Goal: Check status: Check status

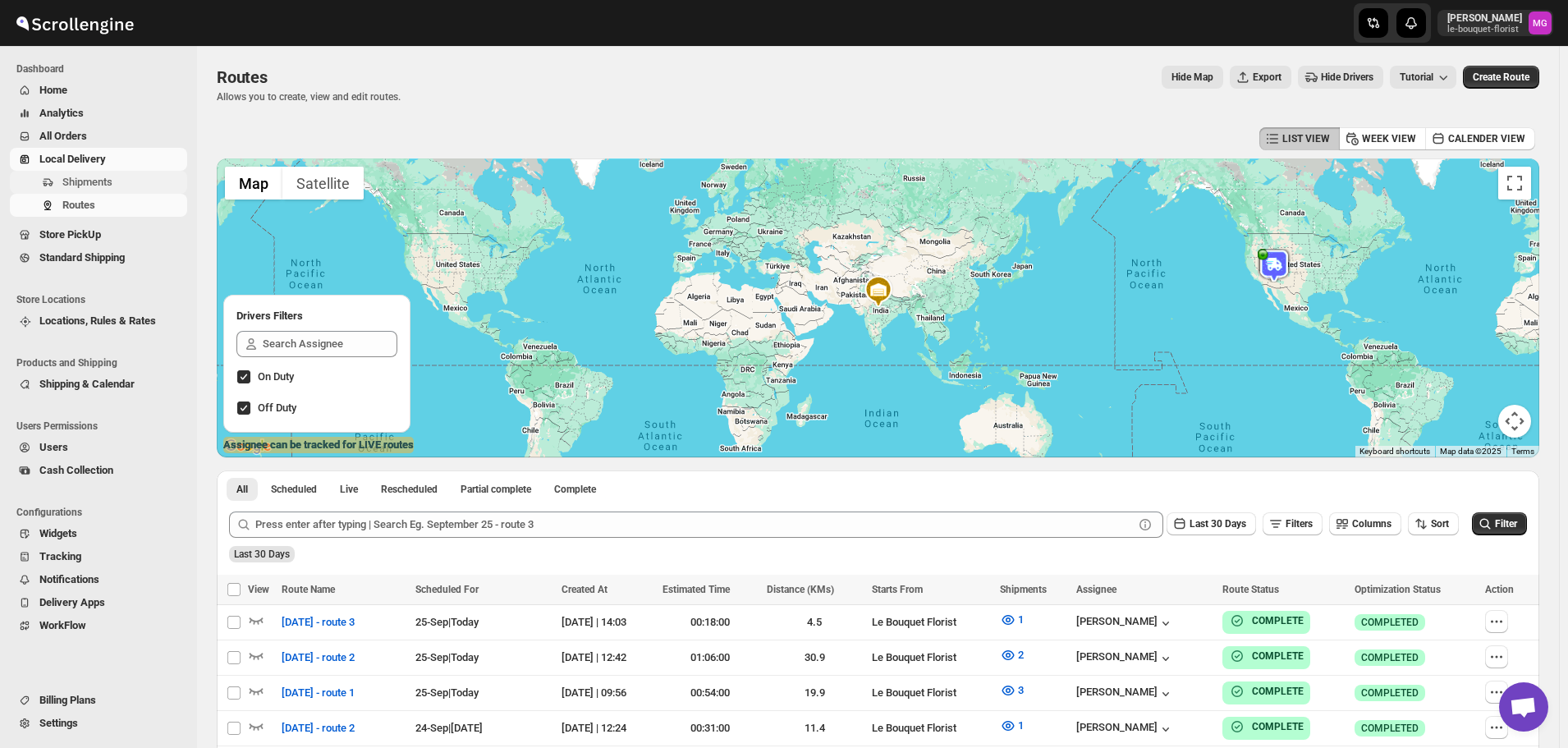
click at [68, 185] on span "Shipments" at bounding box center [87, 182] width 50 height 12
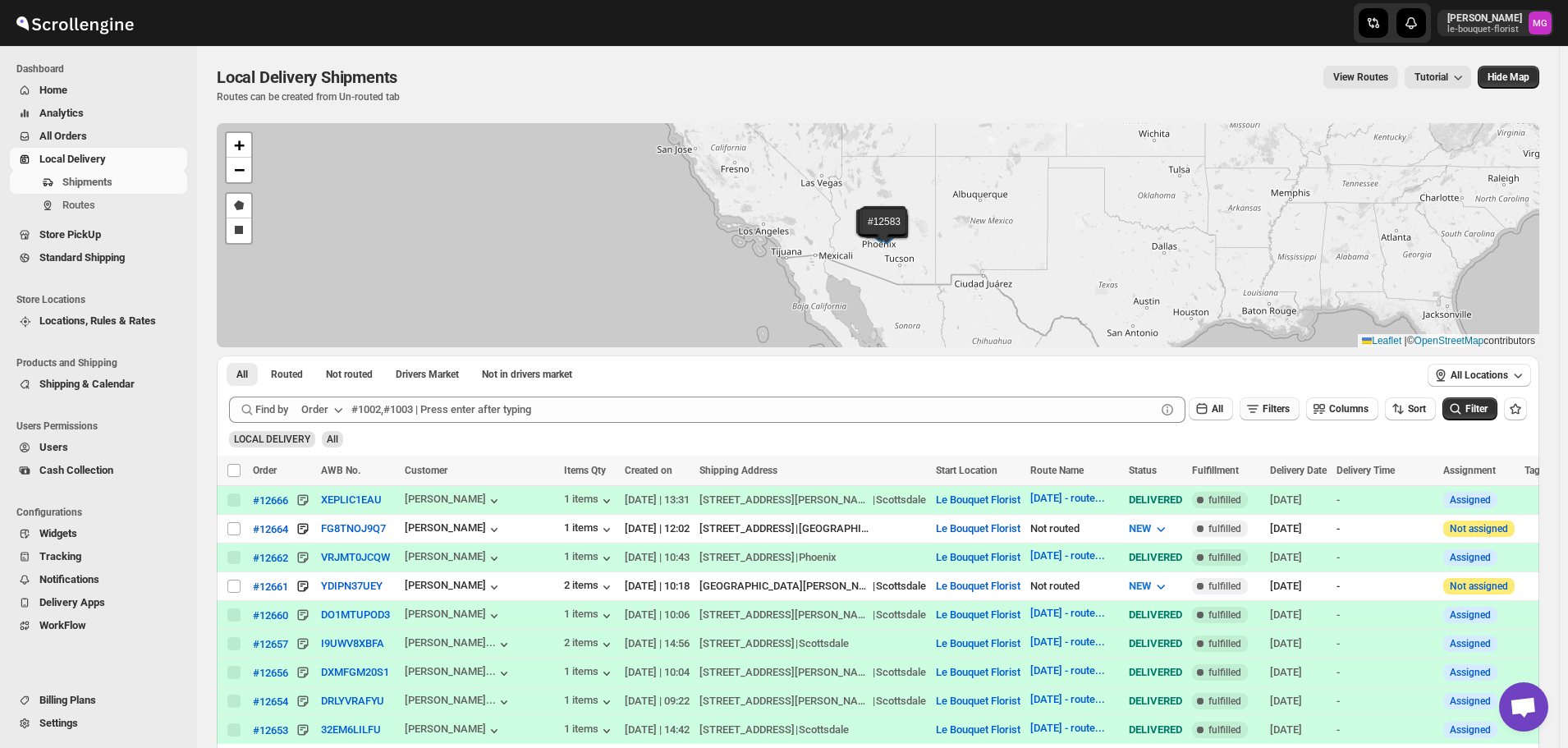
click at [1261, 411] on icon "button" at bounding box center [1253, 409] width 16 height 16
click at [1269, 483] on button "Add Filter" at bounding box center [1276, 473] width 76 height 23
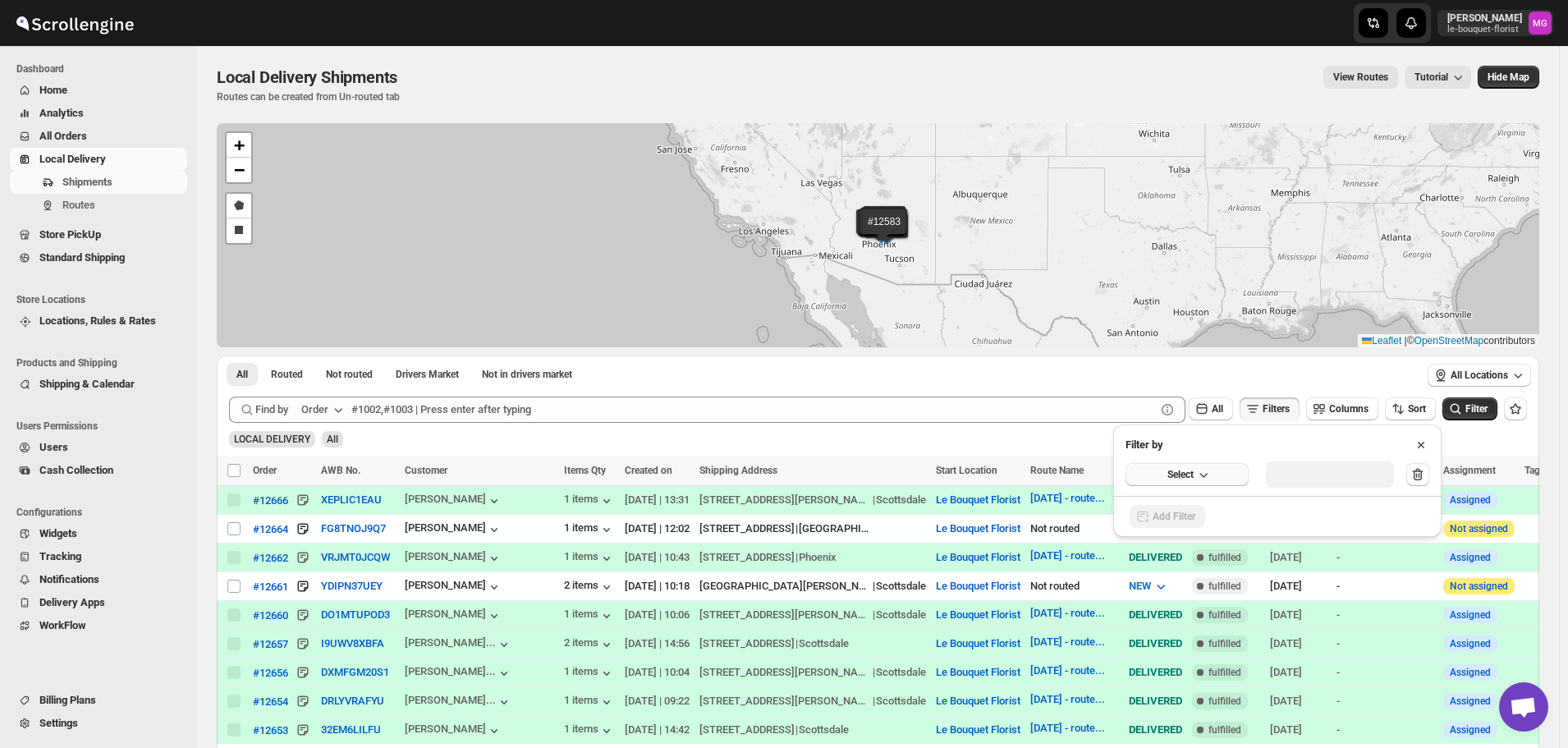
click at [1193, 466] on button "Select" at bounding box center [1187, 474] width 123 height 23
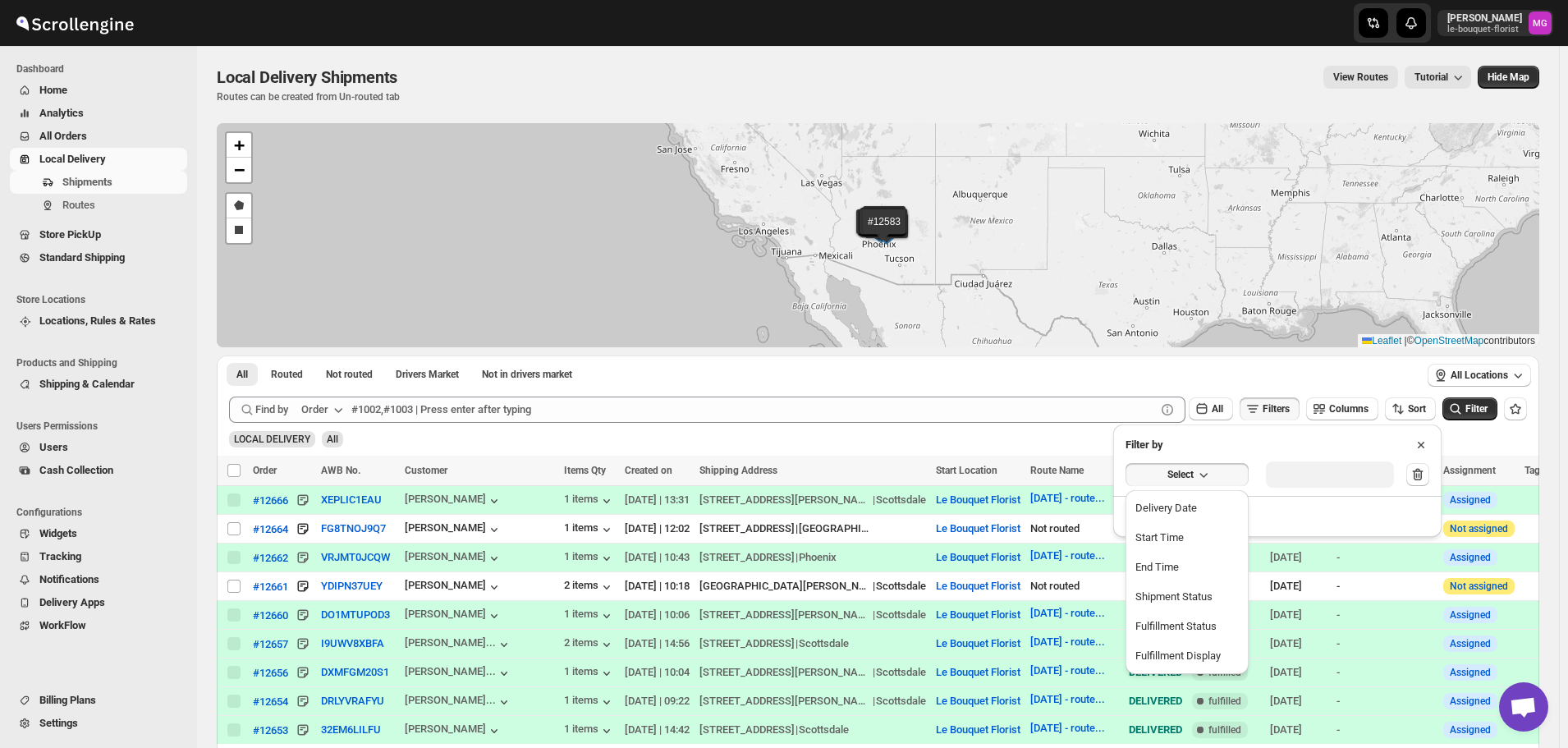
click at [1180, 513] on div "Delivery Date" at bounding box center [1166, 507] width 61 height 16
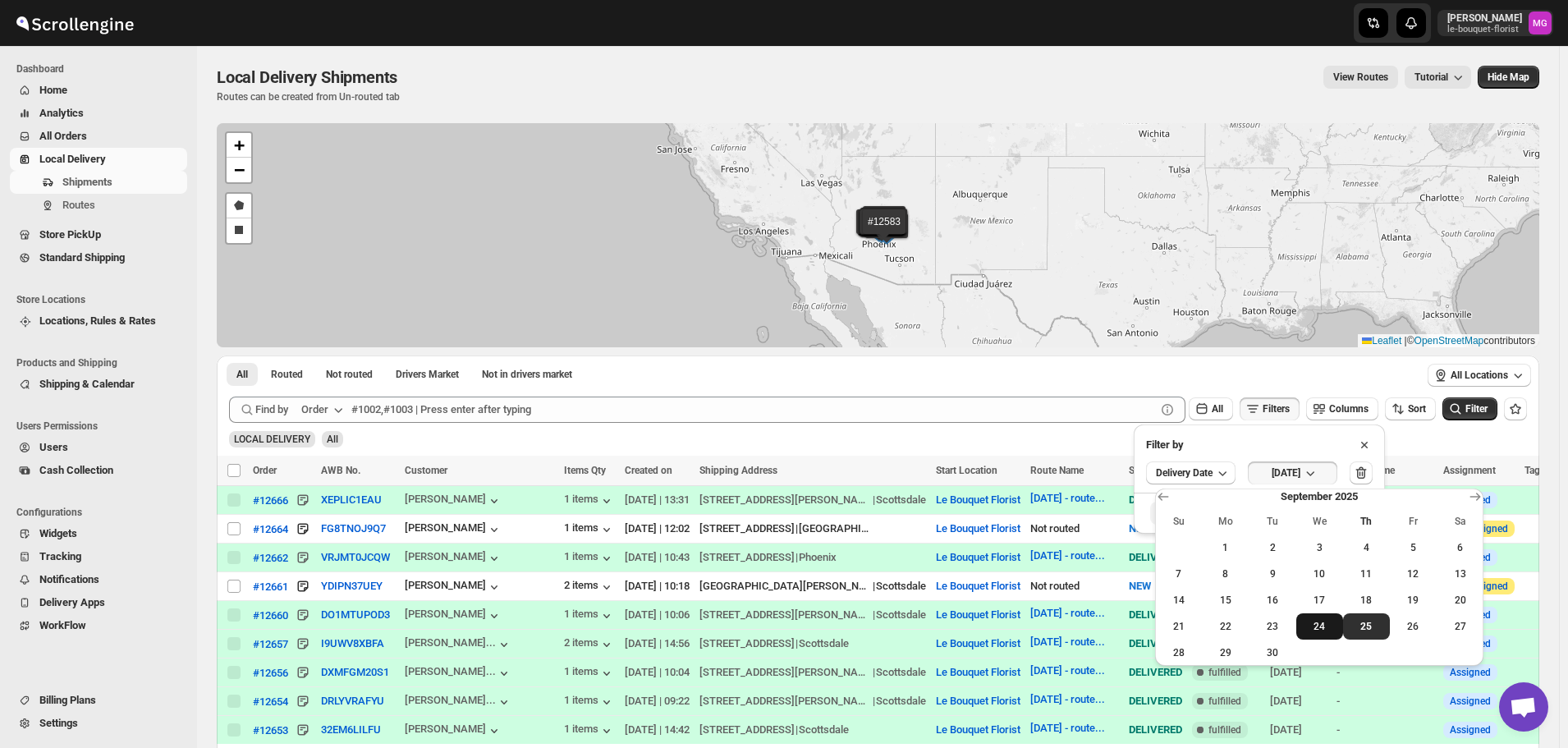
click at [1318, 624] on span "24" at bounding box center [1319, 626] width 33 height 13
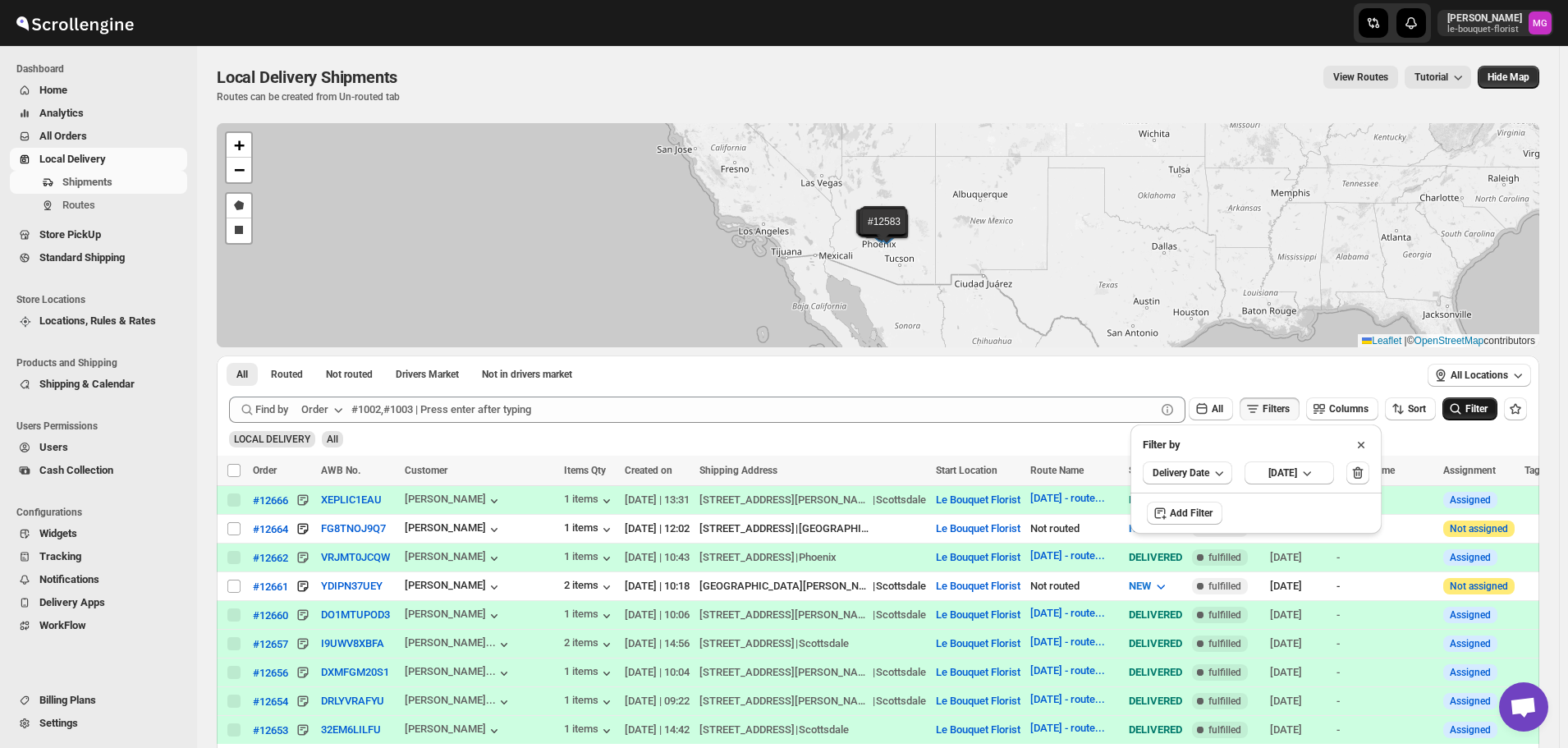
click at [1484, 402] on button "Filter" at bounding box center [1470, 409] width 55 height 23
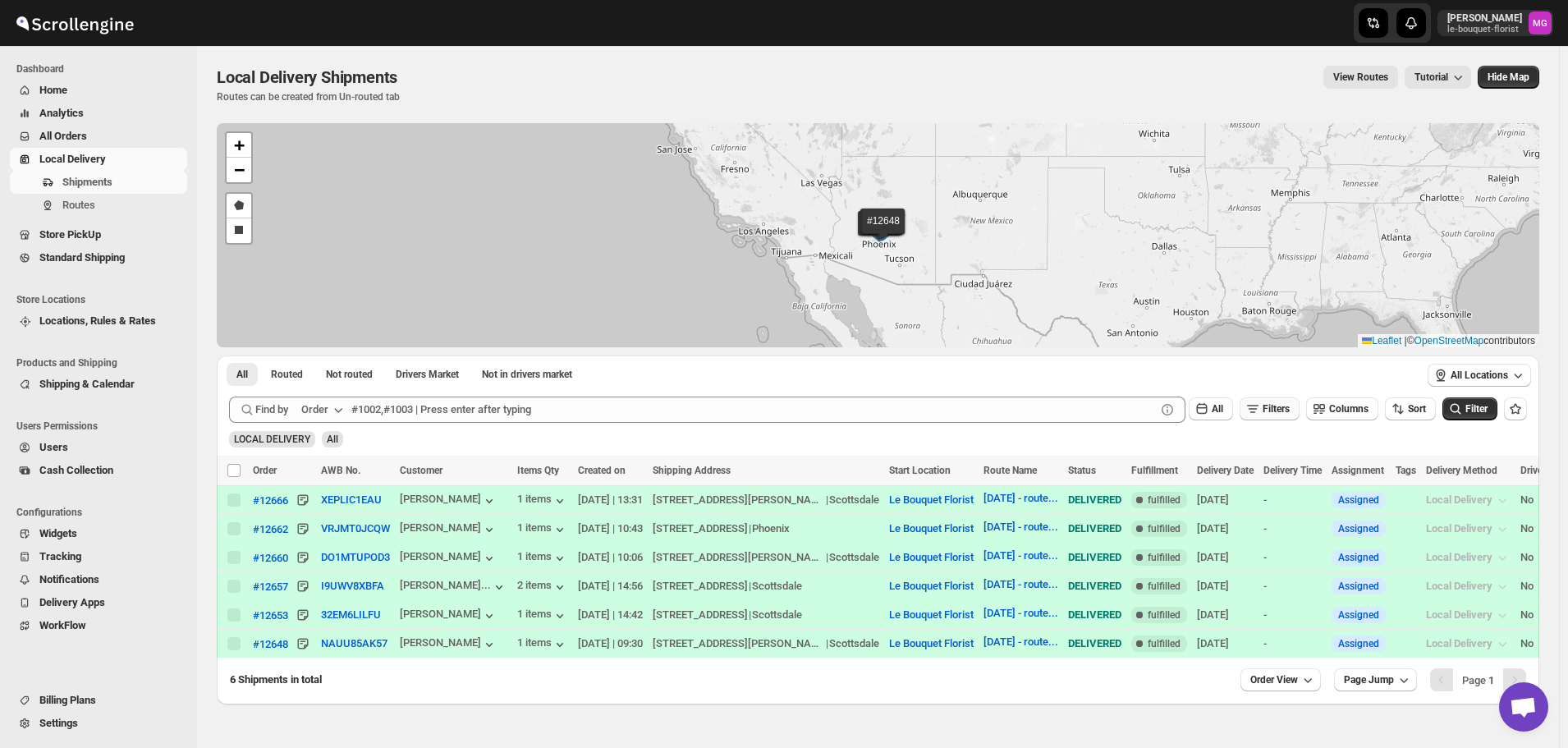
click at [1280, 407] on span "Filters" at bounding box center [1276, 409] width 27 height 11
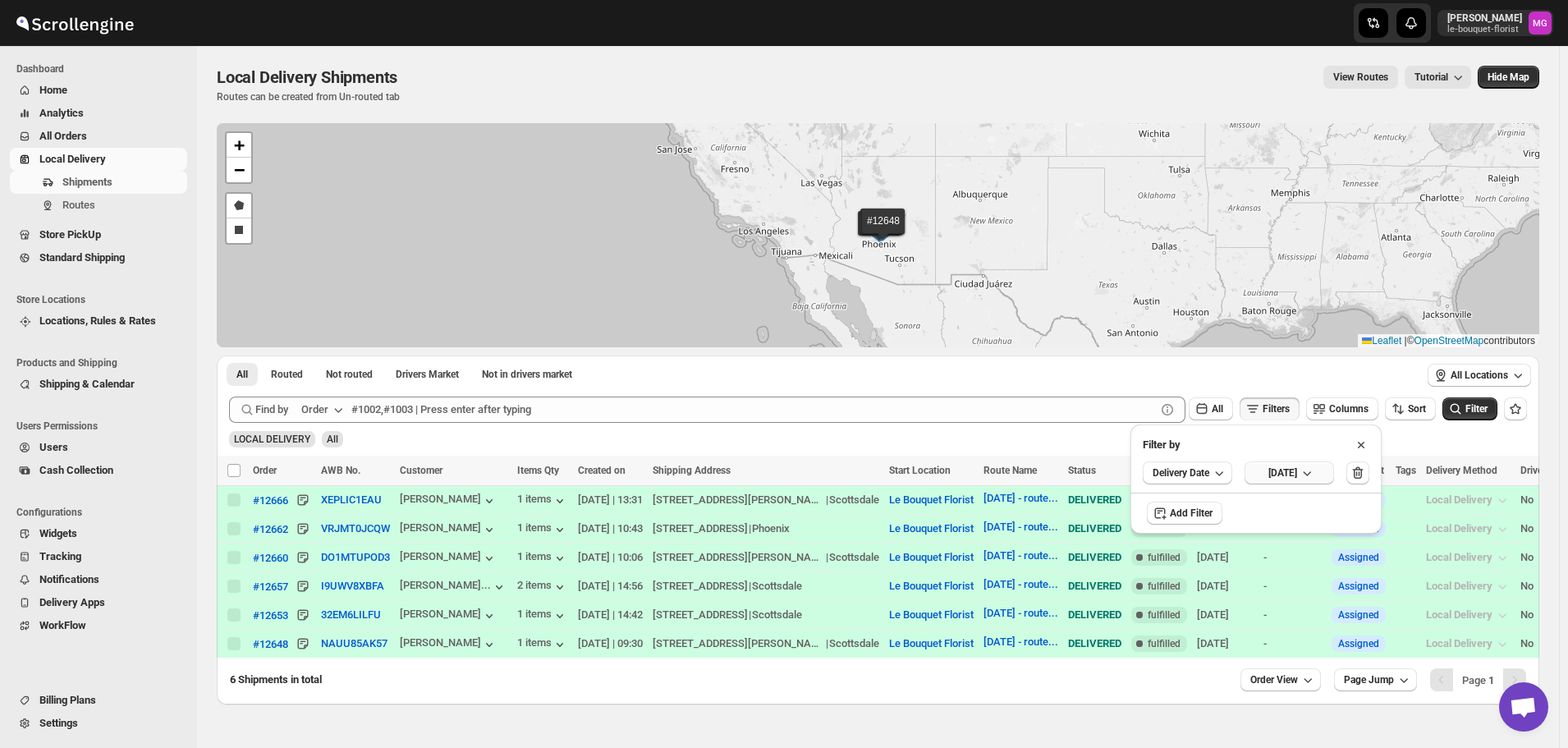
click at [1293, 477] on span "Wed Sep 24 2025" at bounding box center [1283, 473] width 29 height 13
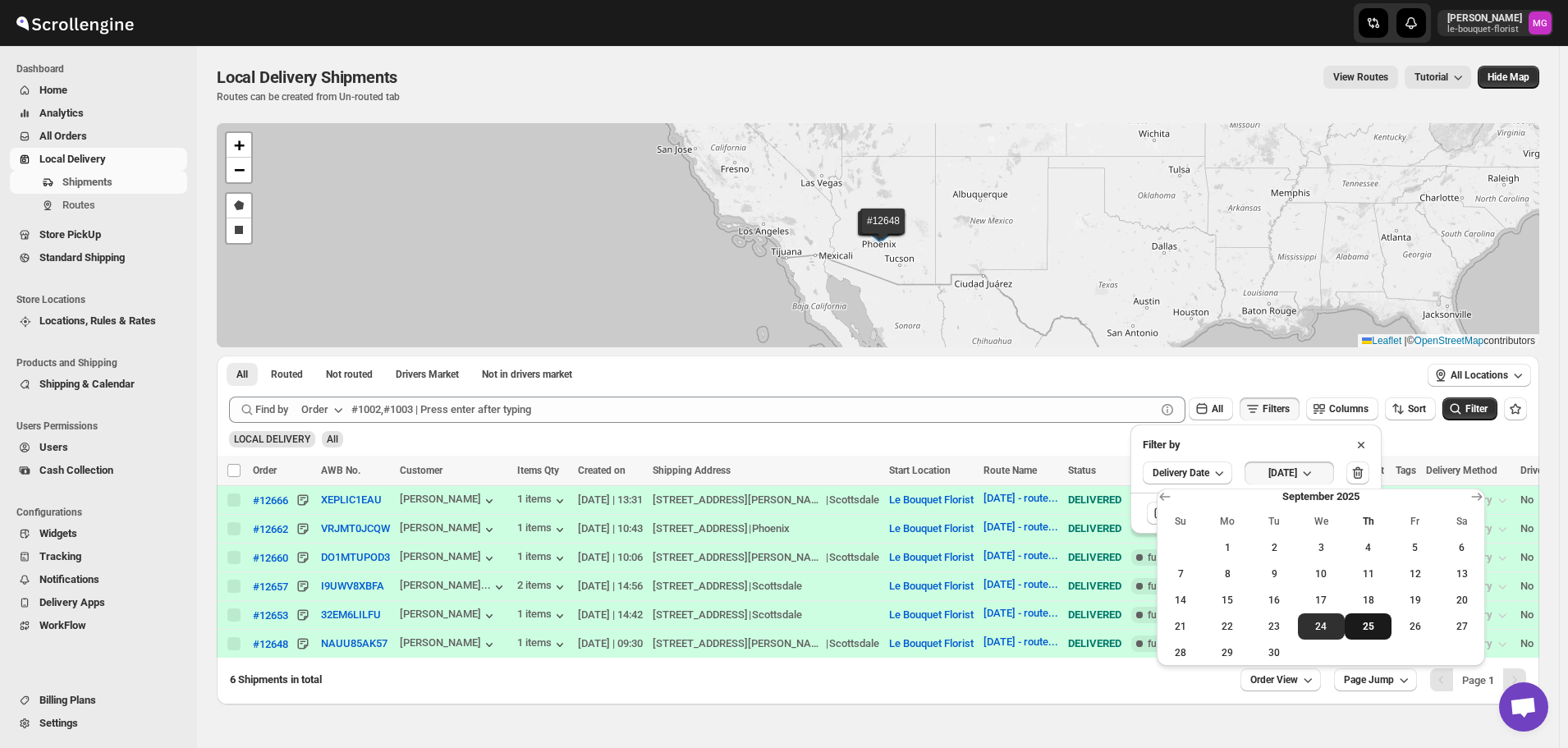
click at [1363, 620] on span "25" at bounding box center [1368, 626] width 33 height 13
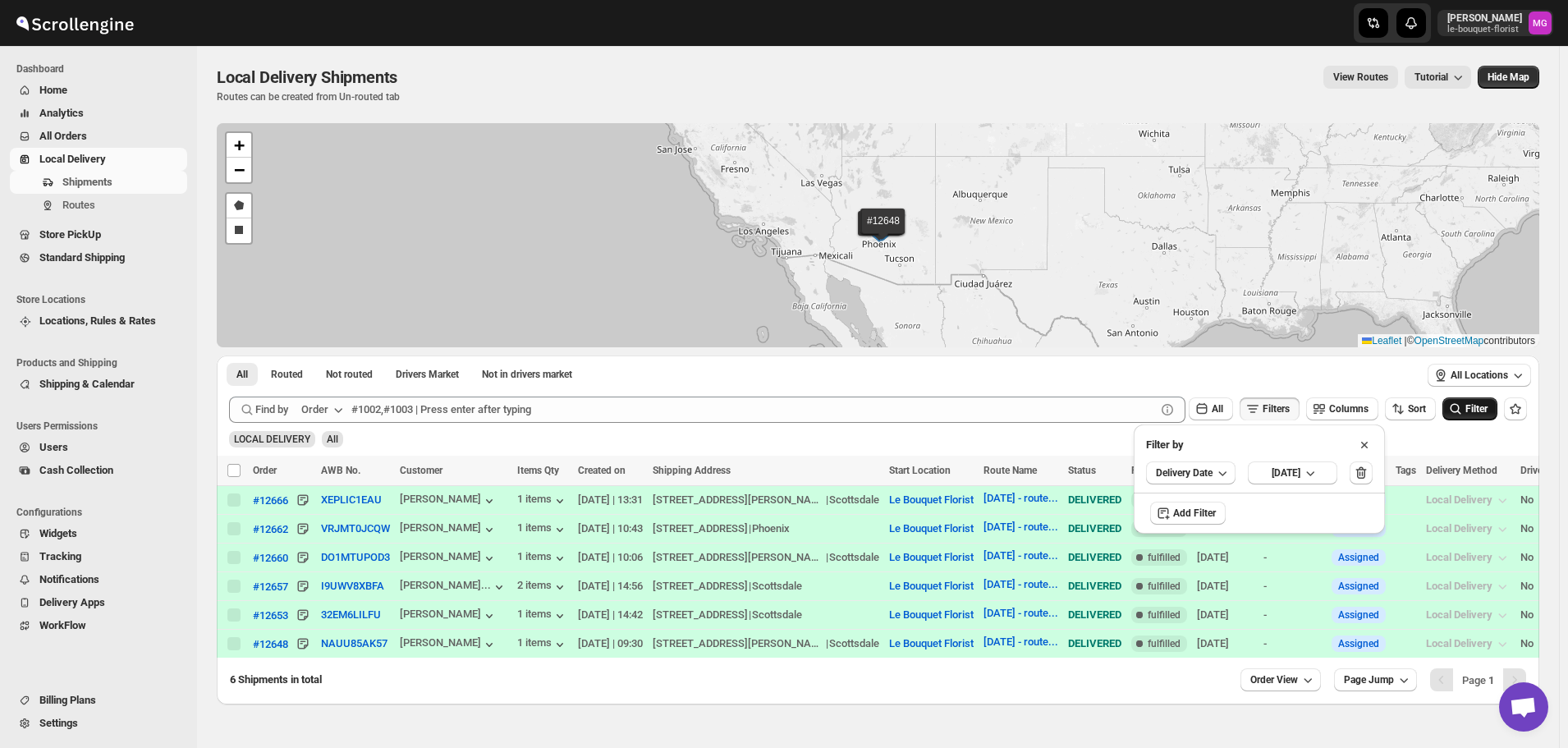
click at [1464, 404] on icon "submit" at bounding box center [1455, 409] width 16 height 16
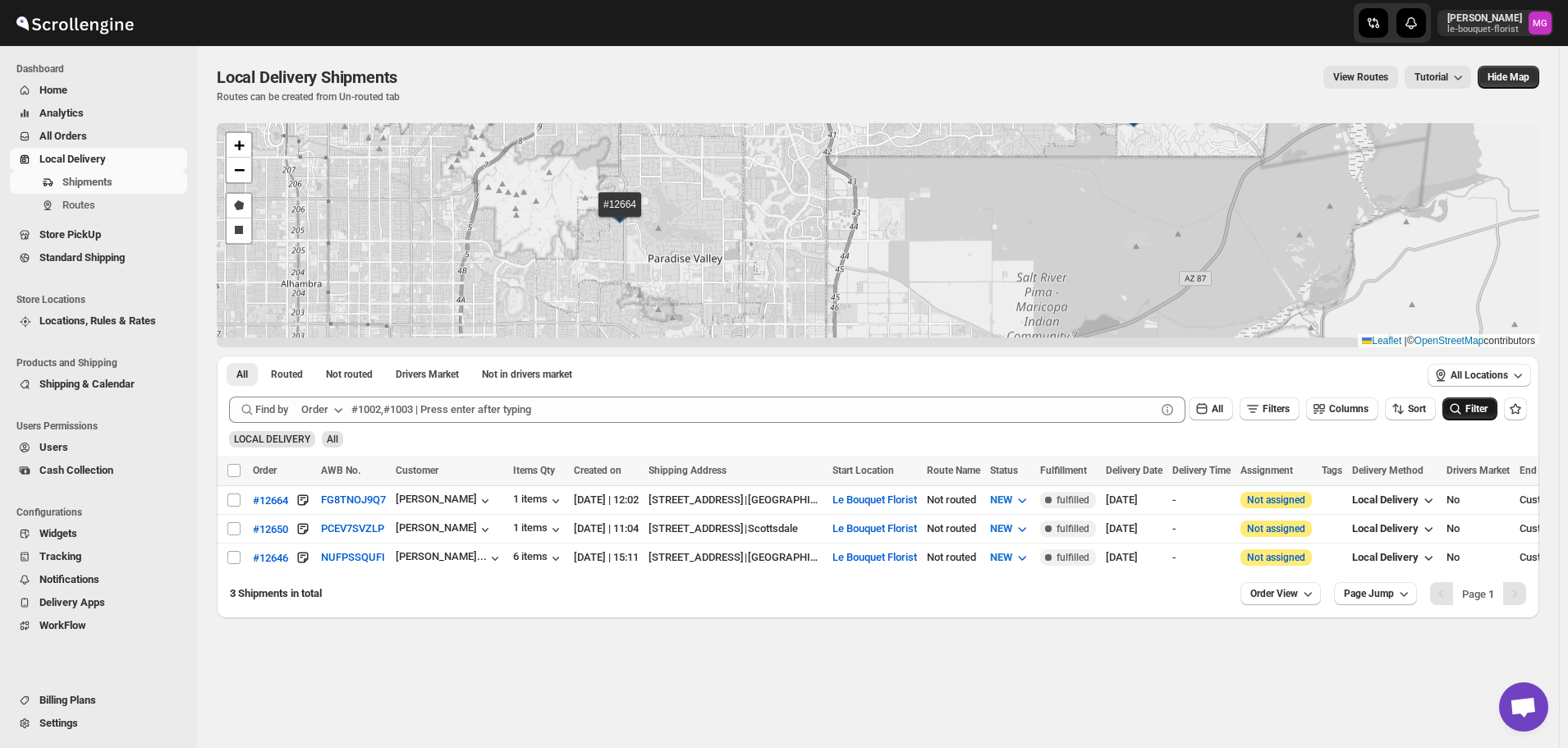
drag, startPoint x: 766, startPoint y: 322, endPoint x: 774, endPoint y: 209, distance: 113.3
click at [774, 209] on div "#12664 #12650 #12646 + − Draw a polygon Draw a rectangle Leaflet | © OpenStreet…" at bounding box center [877, 235] width 1322 height 224
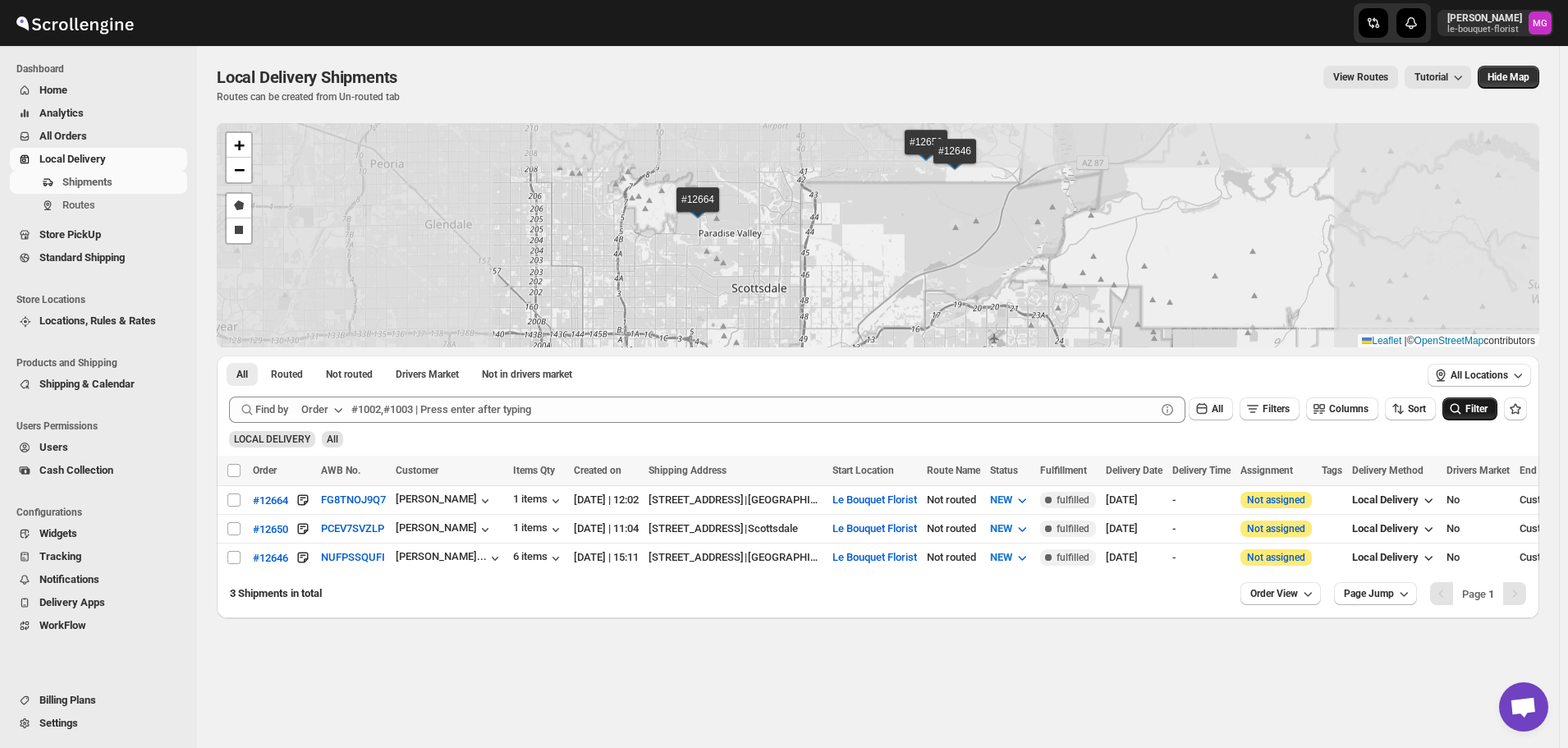
drag, startPoint x: 910, startPoint y: 235, endPoint x: 909, endPoint y: 258, distance: 23.0
click at [909, 258] on div "#12664 #12650 #12646 + − Draw a polygon Draw a rectangle Leaflet | © OpenStreet…" at bounding box center [877, 235] width 1322 height 224
